Goal: Navigation & Orientation: Find specific page/section

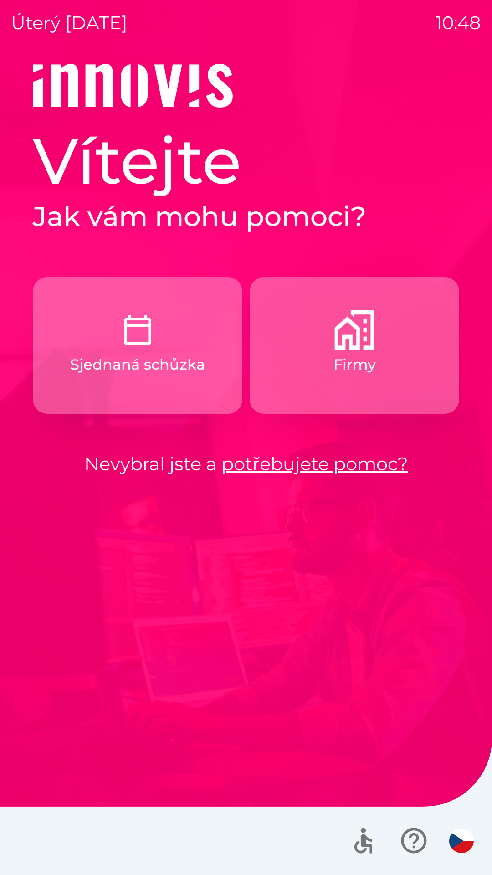
click at [137, 343] on img "button" at bounding box center [138, 330] width 40 height 40
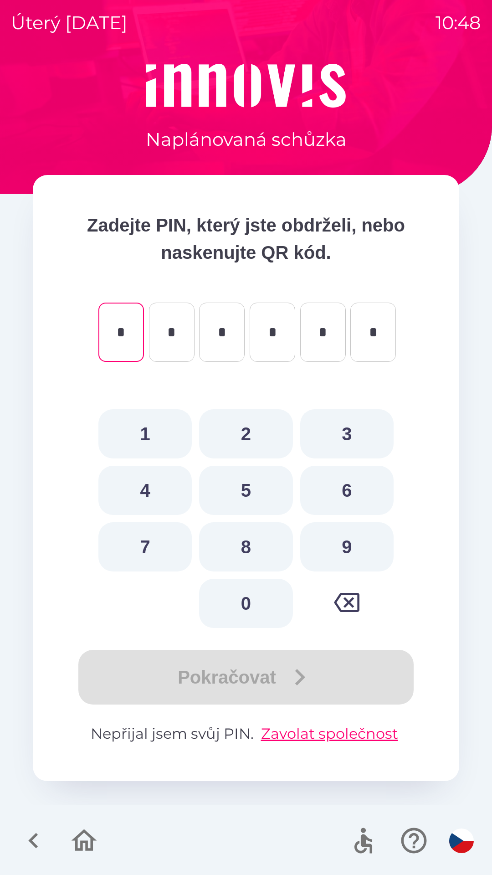
click at [46, 836] on icon "button" at bounding box center [33, 840] width 31 height 31
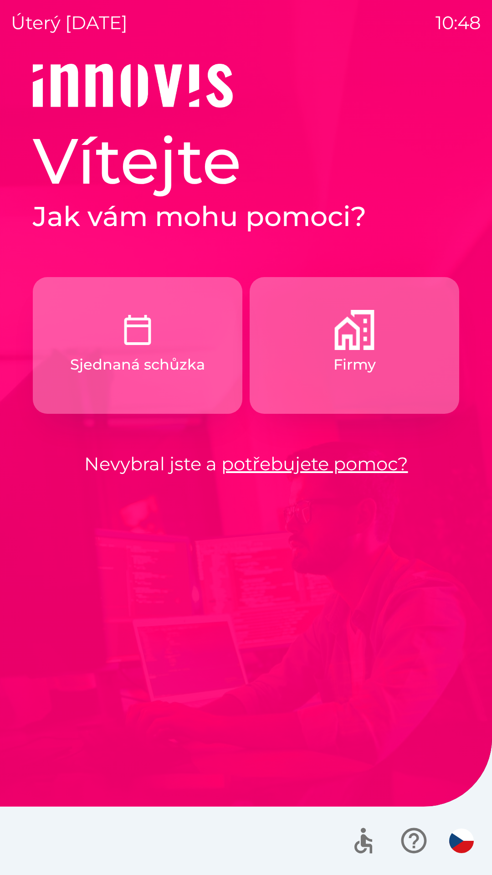
click at [358, 350] on button "Firmy" at bounding box center [355, 345] width 210 height 137
click at [313, 356] on button "Firmy" at bounding box center [355, 345] width 210 height 137
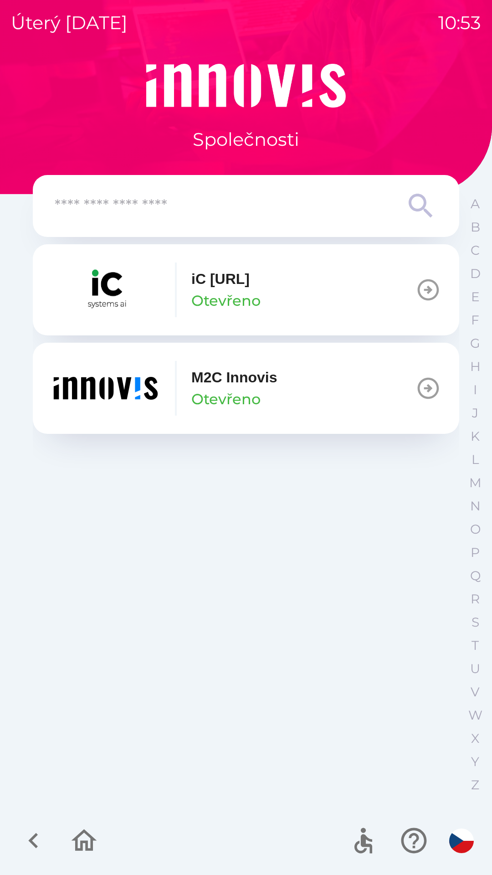
click at [28, 843] on icon "button" at bounding box center [33, 840] width 31 height 31
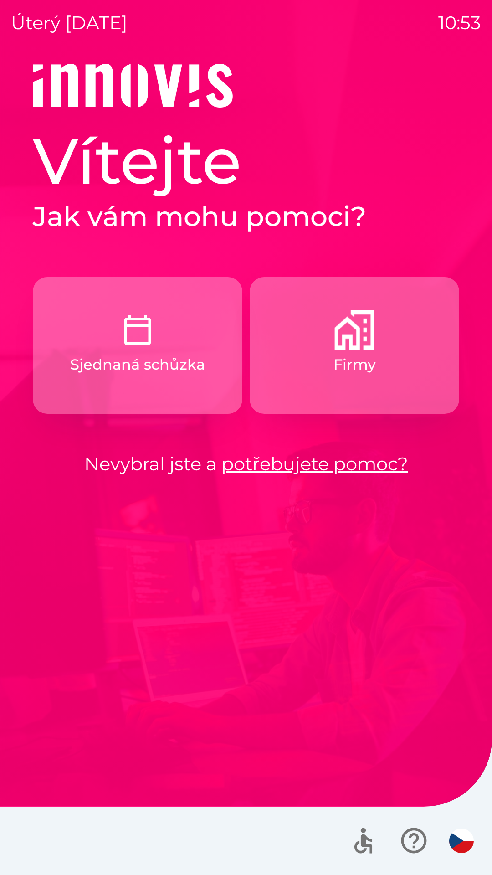
click at [194, 384] on button "Sjednaná schůzka" at bounding box center [138, 345] width 210 height 137
